Goal: Task Accomplishment & Management: Use online tool/utility

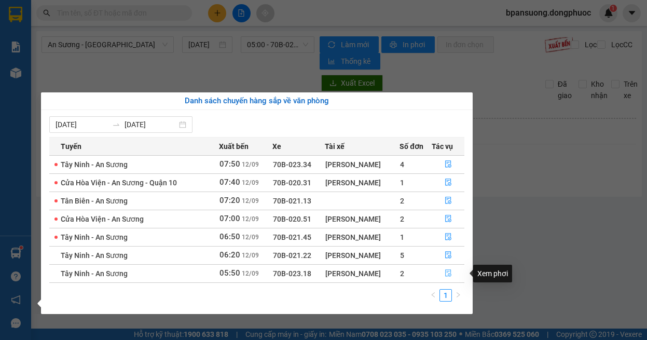
click at [458, 272] on button "button" at bounding box center [448, 273] width 32 height 17
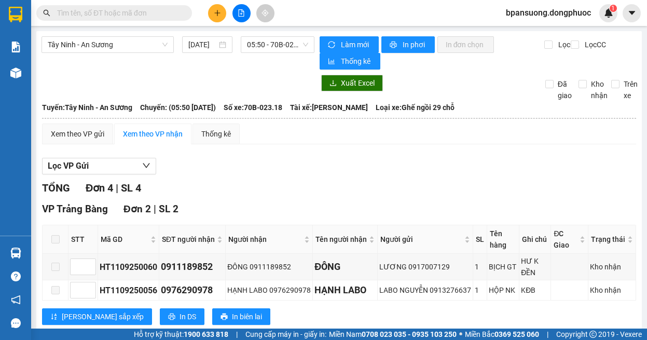
scroll to position [179, 0]
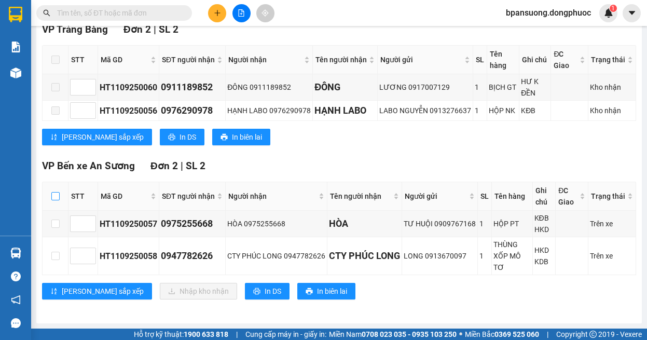
click at [54, 197] on input "checkbox" at bounding box center [55, 196] width 8 height 8
checkbox input "true"
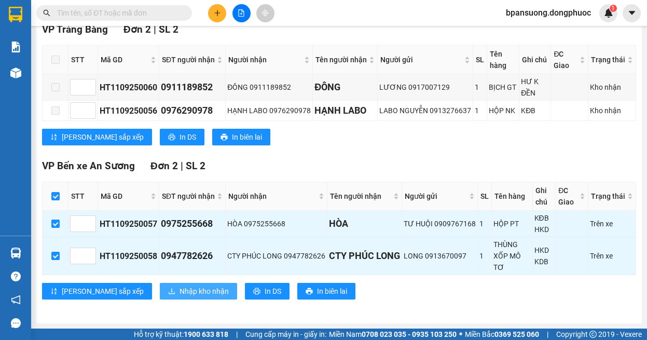
click at [179, 293] on span "Nhập kho nhận" at bounding box center [203, 290] width 49 height 11
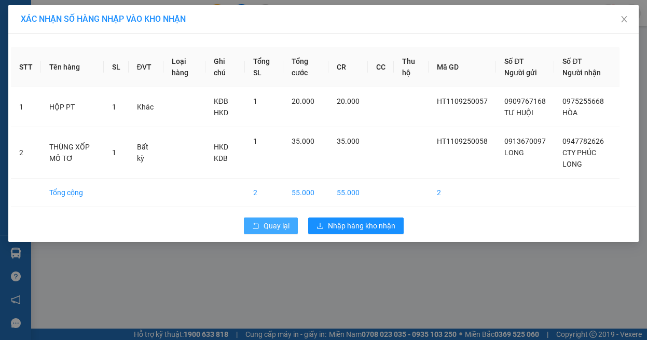
click at [272, 220] on span "Quay lại" at bounding box center [276, 225] width 26 height 11
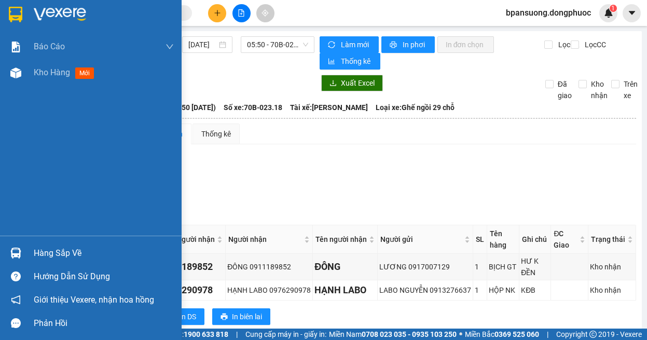
click at [15, 254] on img at bounding box center [15, 252] width 11 height 11
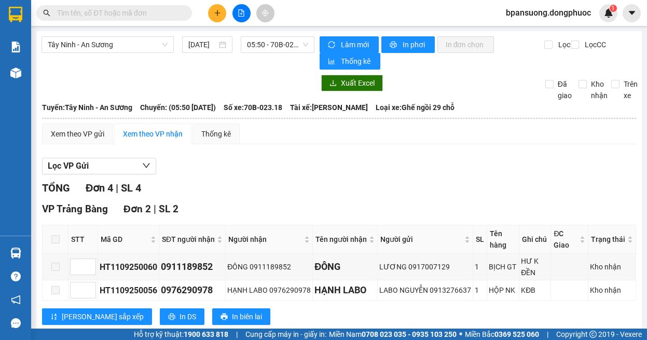
drag, startPoint x: 560, startPoint y: 162, endPoint x: 341, endPoint y: 3, distance: 270.7
click at [560, 162] on section "Kết quả tìm kiếm ( 0 ) Bộ lọc Ngày tạo đơn gần nhất No Data bpansuong.dongphuoc…" at bounding box center [323, 170] width 647 height 340
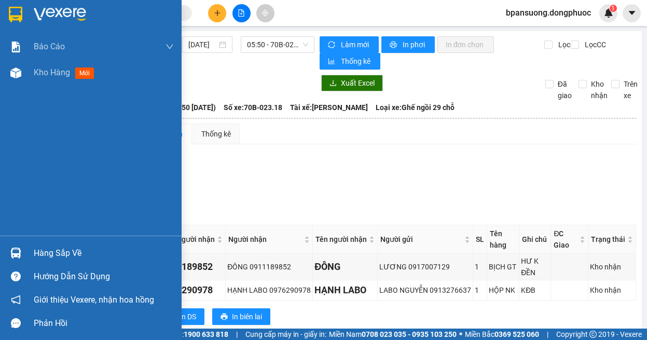
click at [27, 242] on div "Hàng sắp về" at bounding box center [91, 252] width 182 height 23
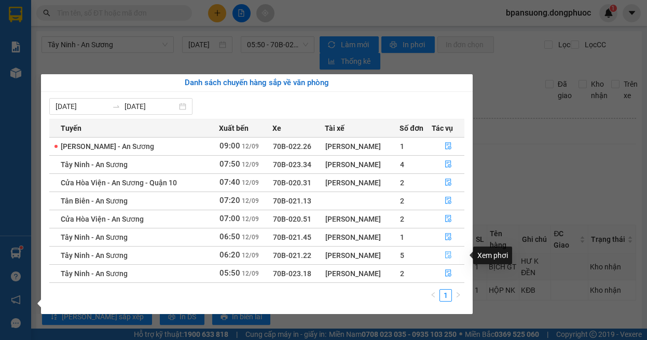
click at [444, 255] on icon "file-done" at bounding box center [447, 254] width 7 height 7
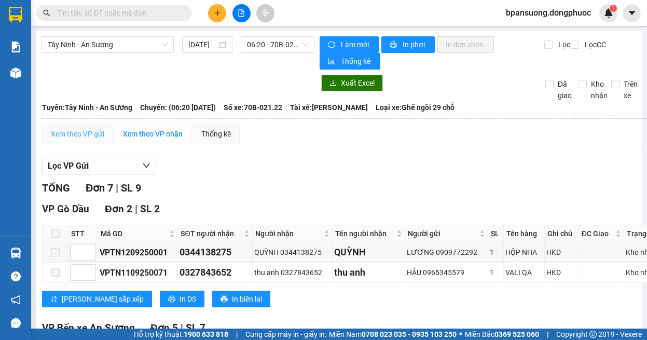
scroll to position [104, 0]
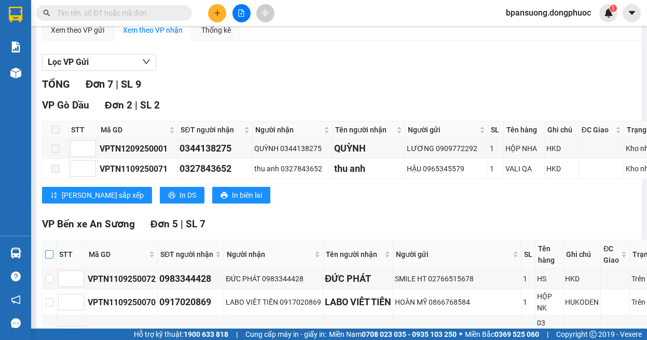
click at [50, 254] on input "checkbox" at bounding box center [49, 254] width 8 height 8
checkbox input "true"
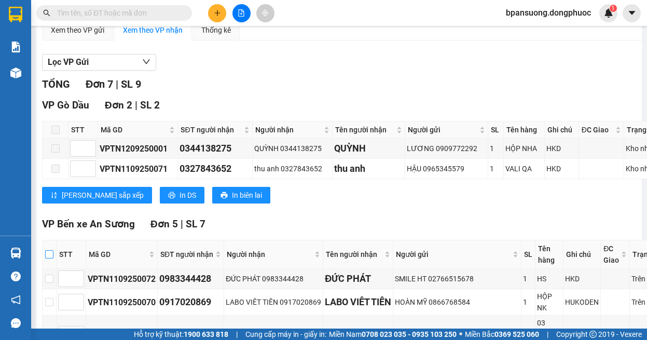
checkbox input "true"
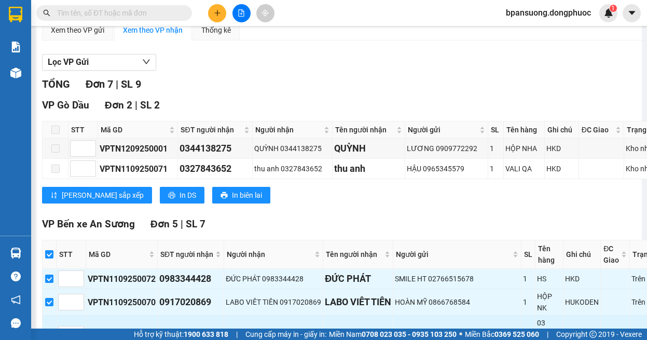
scroll to position [207, 0]
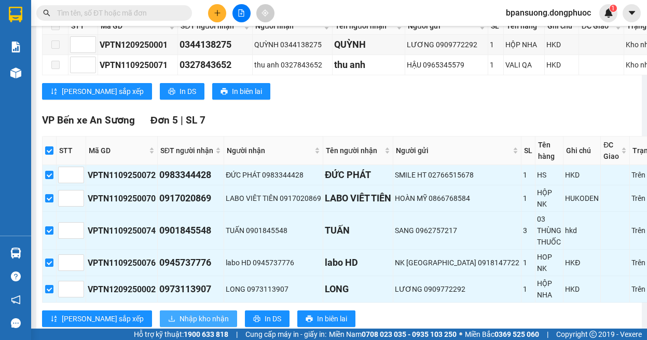
click at [179, 316] on span "Nhập kho nhận" at bounding box center [203, 318] width 49 height 11
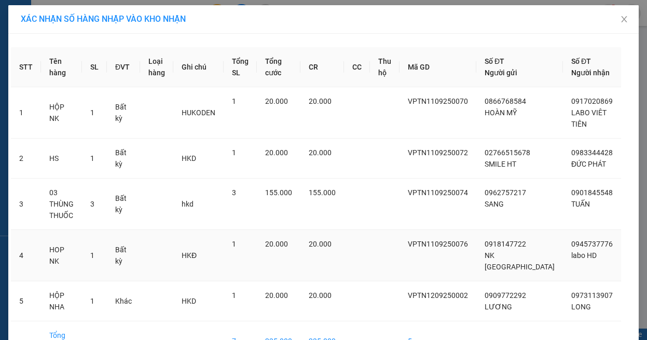
scroll to position [34, 0]
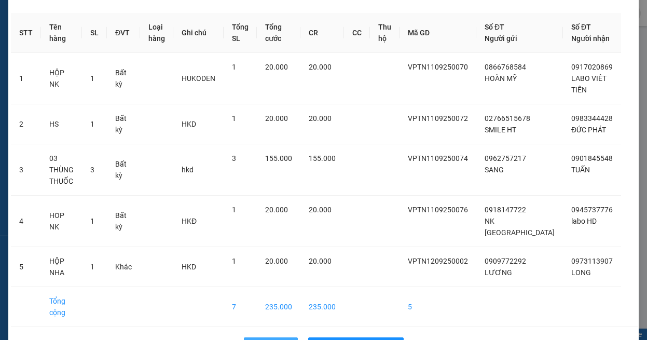
click at [267, 339] on span "Quay lại" at bounding box center [276, 345] width 26 height 11
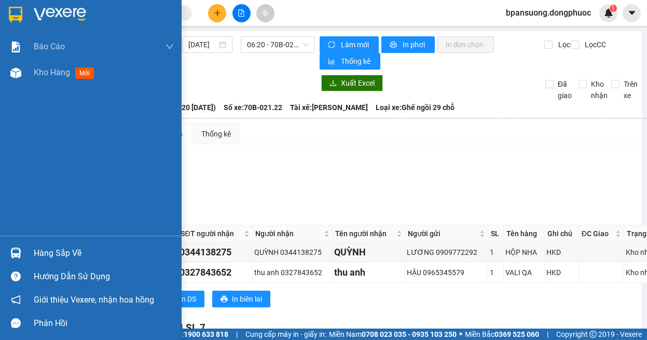
click at [10, 254] on img at bounding box center [15, 252] width 11 height 11
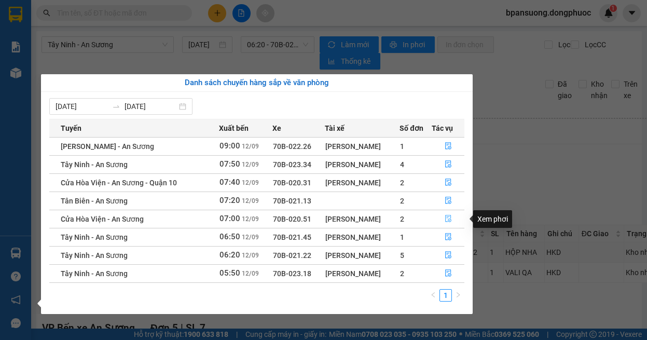
click at [443, 218] on button "button" at bounding box center [448, 219] width 32 height 17
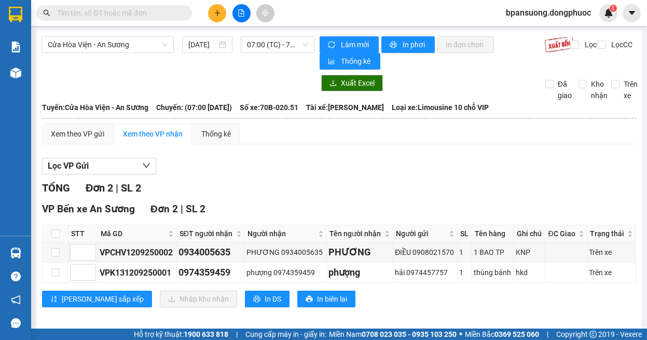
scroll to position [8, 0]
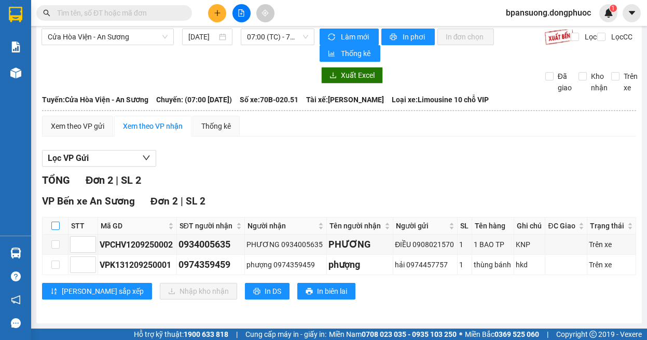
click at [51, 228] on input "checkbox" at bounding box center [55, 225] width 8 height 8
checkbox input "true"
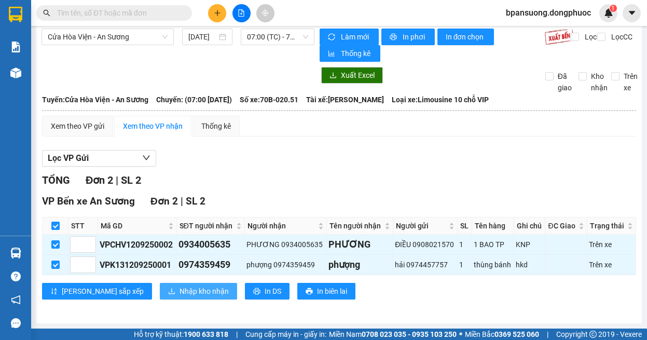
click at [160, 298] on button "Nhập kho nhận" at bounding box center [198, 291] width 77 height 17
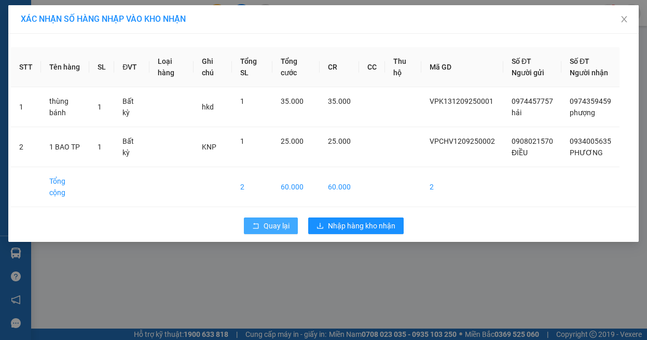
click at [275, 225] on span "Quay lại" at bounding box center [276, 225] width 26 height 11
